Goal: Use online tool/utility: Utilize a website feature to perform a specific function

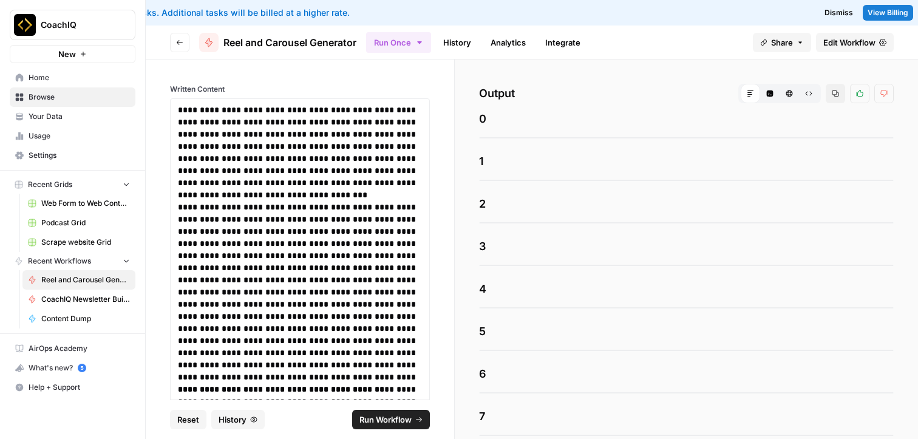
click at [880, 10] on span "View Billing" at bounding box center [888, 12] width 41 height 11
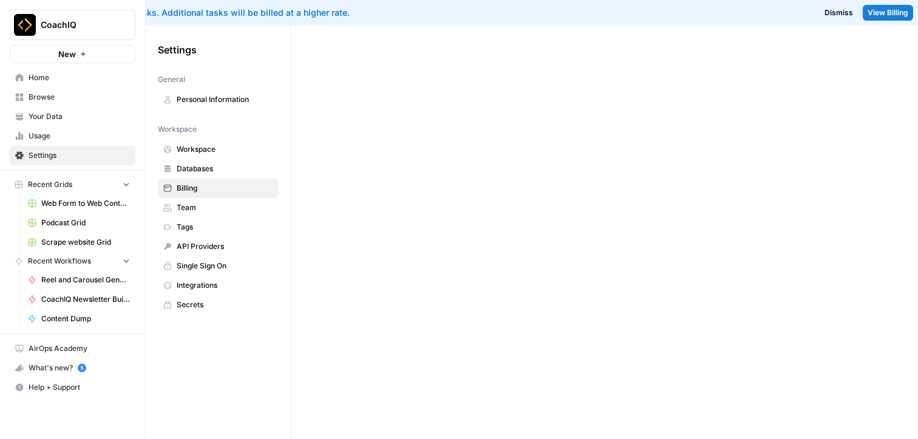
click at [180, 12] on div "You've used your included tasks. Additional tasks will be billed at a higher ra…" at bounding box center [296, 13] width 573 height 12
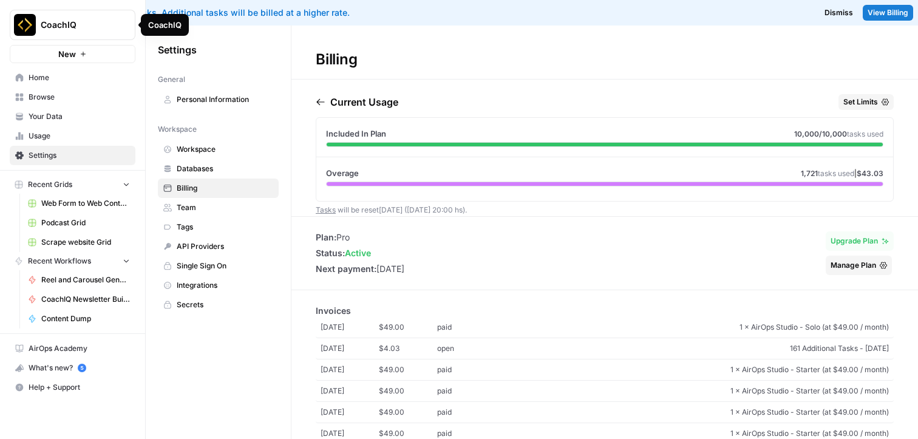
click at [135, 8] on div "CoachIQ New" at bounding box center [72, 31] width 145 height 63
click at [151, 14] on div "You've used your included tasks. Additional tasks will be billed at a higher ra…" at bounding box center [296, 13] width 573 height 12
click at [148, 26] on icon "button" at bounding box center [147, 24] width 3 height 5
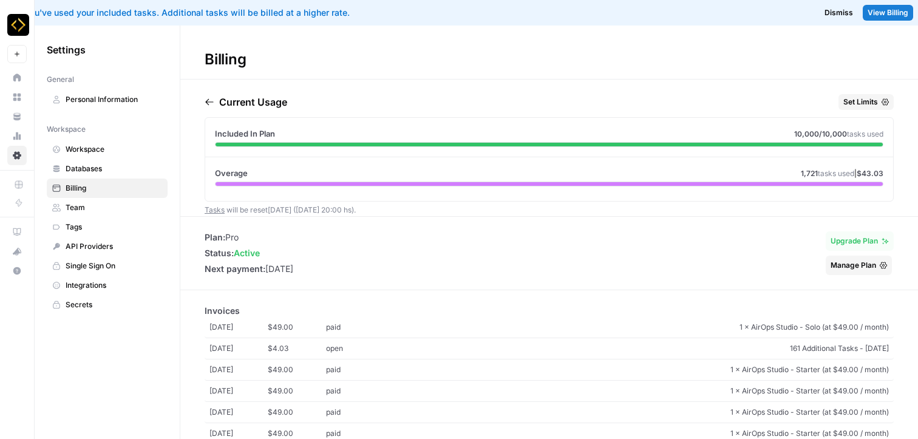
click at [128, 13] on div "You've used your included tasks. Additional tasks will be billed at a higher ra…" at bounding box center [296, 13] width 573 height 12
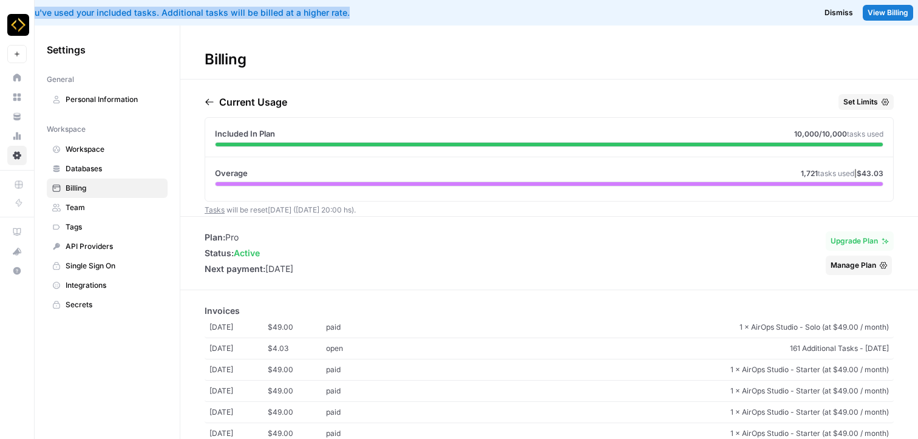
click at [128, 13] on div "You've used your included tasks. Additional tasks will be billed at a higher ra…" at bounding box center [296, 13] width 573 height 12
click at [244, 13] on div "You've used your included tasks. Additional tasks will be billed at a higher ra…" at bounding box center [296, 13] width 573 height 12
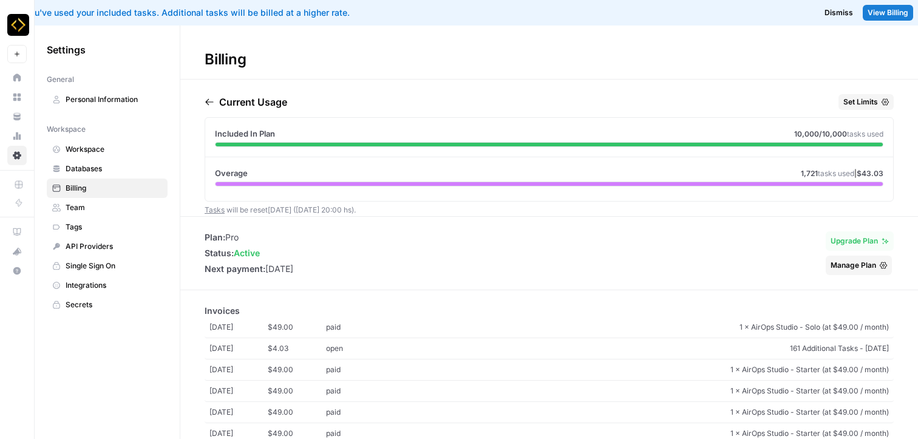
click at [207, 101] on icon "button" at bounding box center [209, 102] width 8 height 7
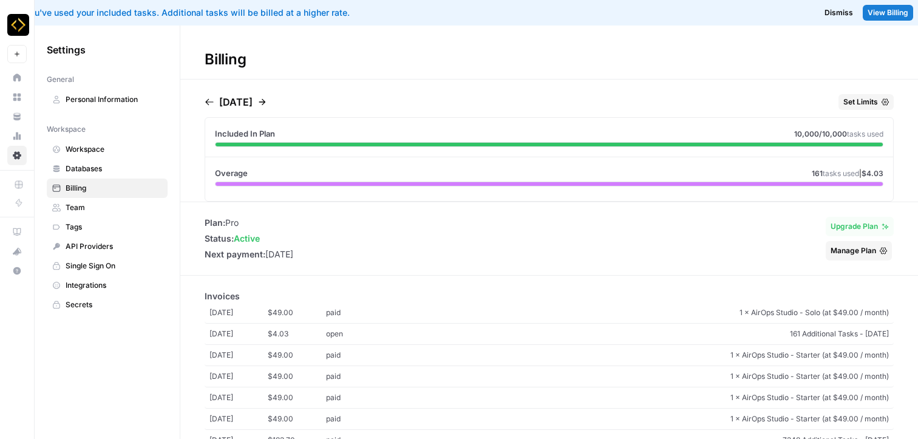
click at [115, 183] on span "Billing" at bounding box center [114, 188] width 97 height 11
click at [842, 12] on span "Dismiss" at bounding box center [839, 12] width 29 height 11
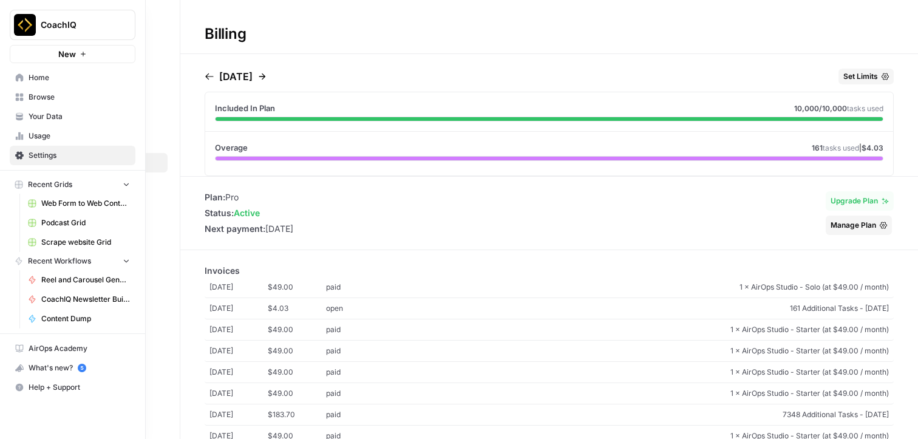
click at [22, 80] on icon at bounding box center [20, 77] width 8 height 8
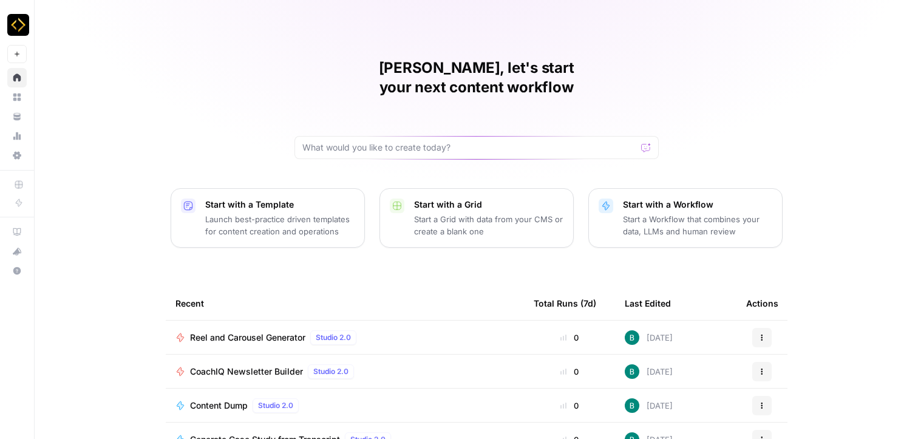
click at [255, 364] on div "CoachIQ Newsletter Builder Studio 2.0" at bounding box center [274, 371] width 169 height 15
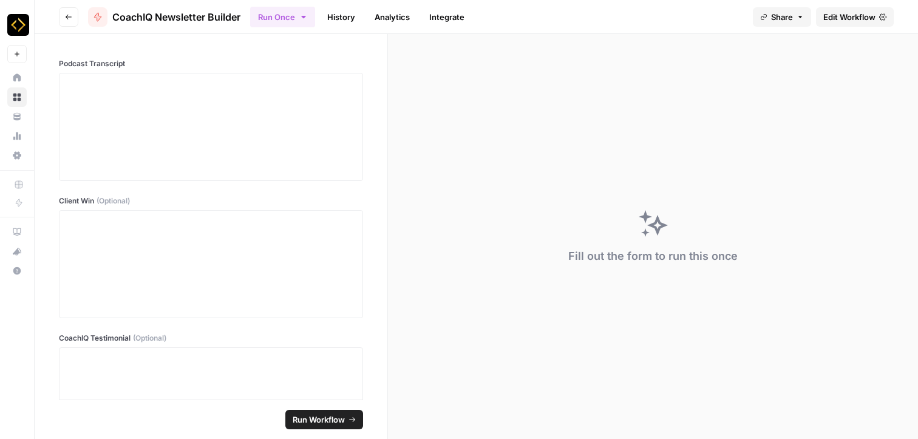
click at [66, 17] on icon "button" at bounding box center [68, 16] width 7 height 7
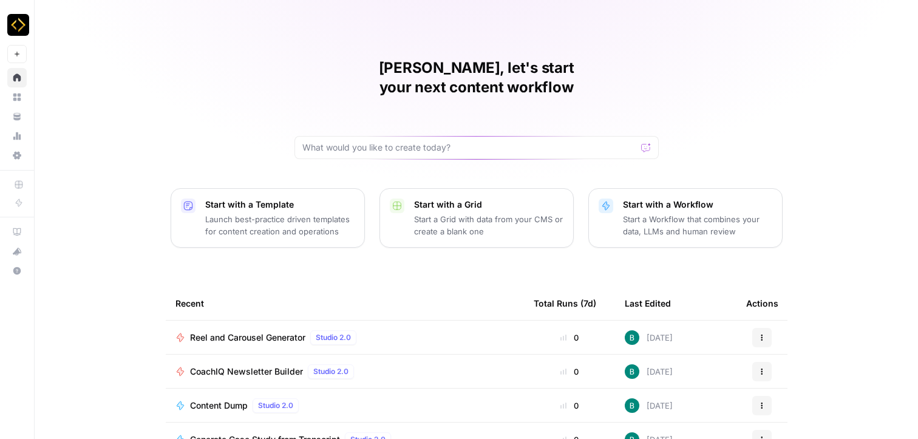
click at [248, 321] on td "Reel and Carousel Generator Studio 2.0" at bounding box center [345, 337] width 358 height 33
click at [248, 332] on span "Reel and Carousel Generator" at bounding box center [247, 338] width 115 height 12
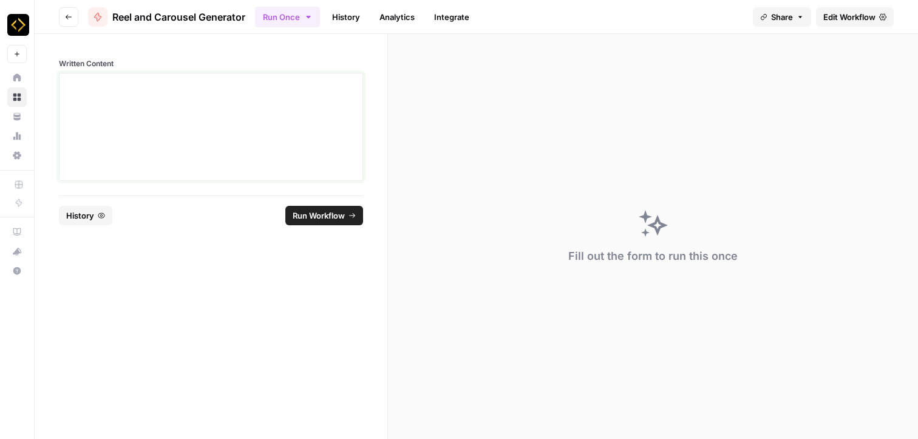
click at [224, 144] on div at bounding box center [211, 126] width 289 height 97
click at [270, 86] on p at bounding box center [211, 84] width 289 height 12
